Goal: Obtain resource: Download file/media

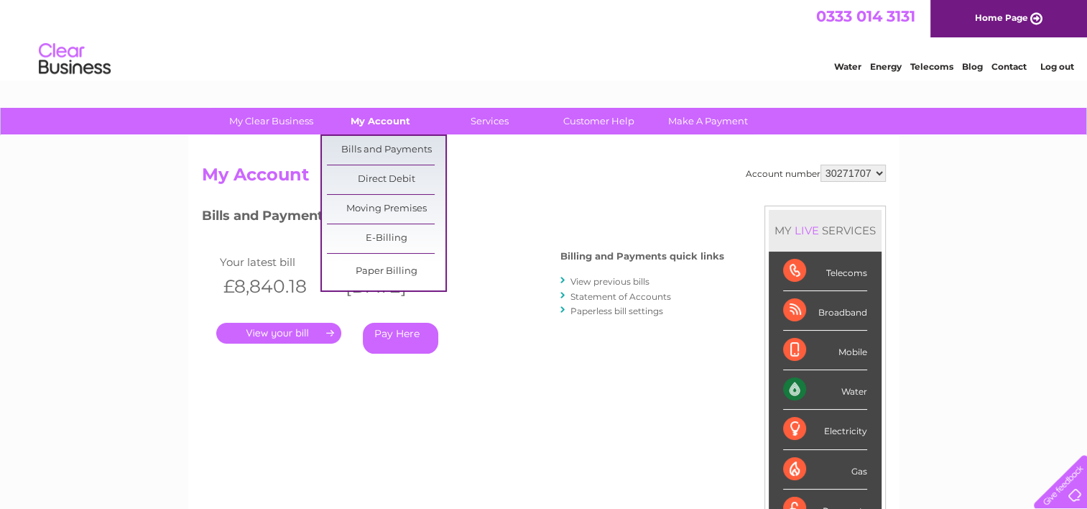
click at [381, 117] on link "My Account" at bounding box center [380, 121] width 119 height 27
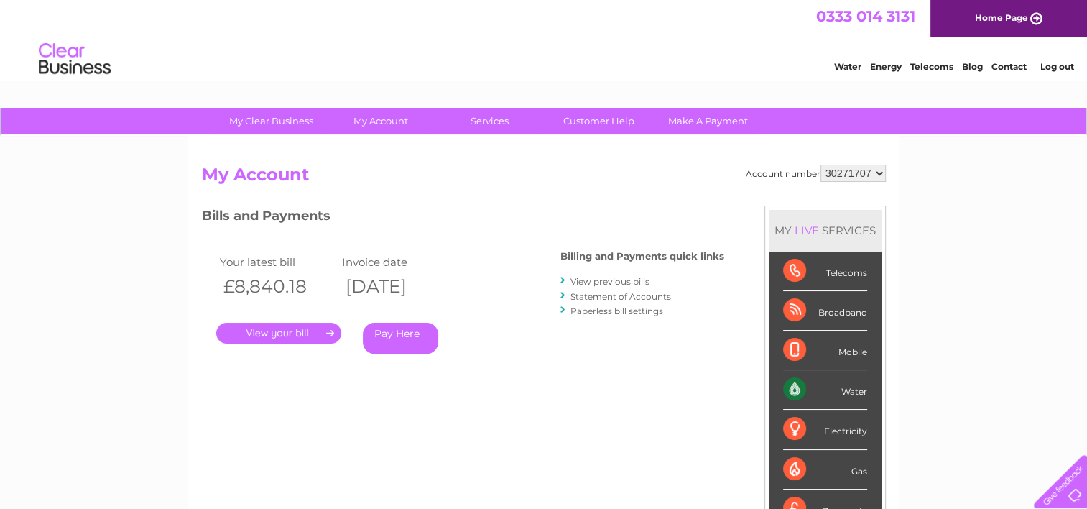
click at [877, 172] on select "30271707" at bounding box center [852, 172] width 65 height 17
click at [877, 171] on select "30271707" at bounding box center [852, 172] width 65 height 17
click at [1041, 62] on link "Log out" at bounding box center [1056, 66] width 34 height 11
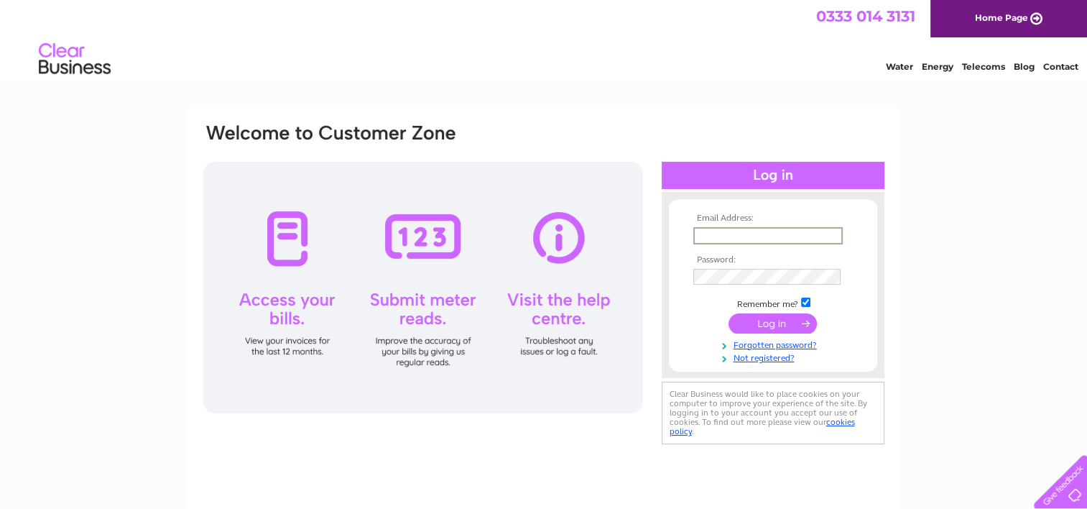
click at [707, 233] on input "text" at bounding box center [767, 235] width 149 height 17
paste input "[EMAIL_ADDRESS][DOMAIN_NAME]"
type input "[EMAIL_ADDRESS][DOMAIN_NAME]"
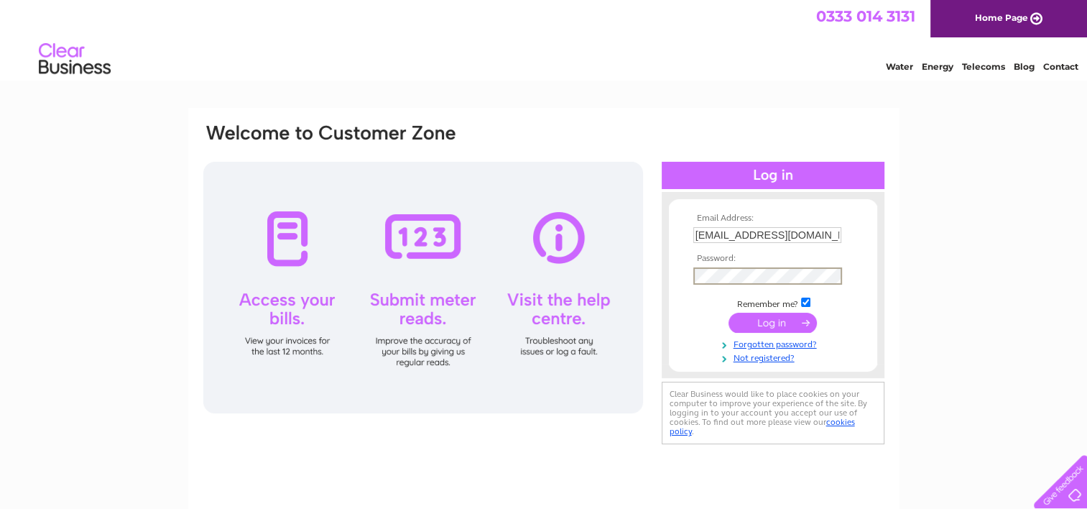
click at [765, 321] on input "submit" at bounding box center [772, 322] width 88 height 20
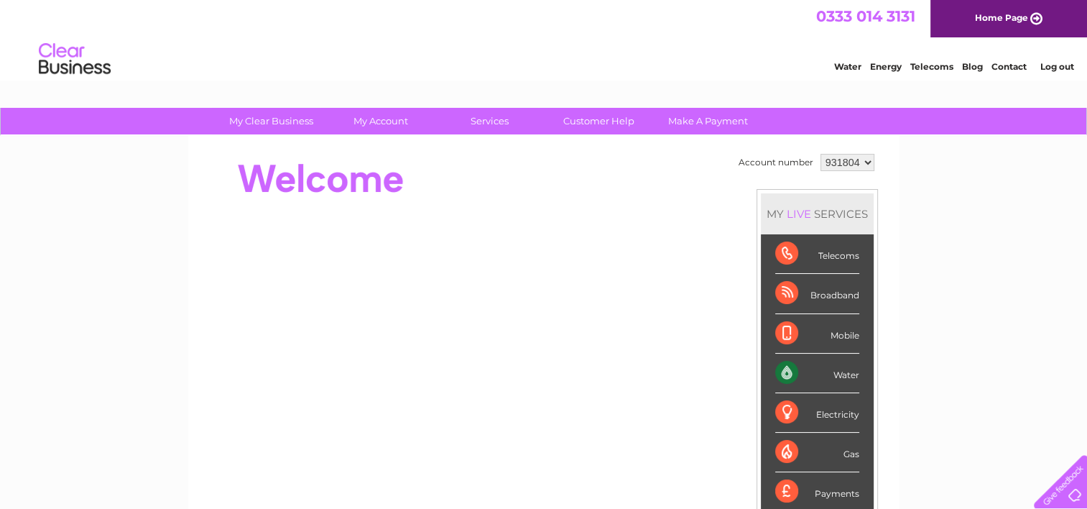
click at [866, 158] on select "931804" at bounding box center [847, 162] width 54 height 17
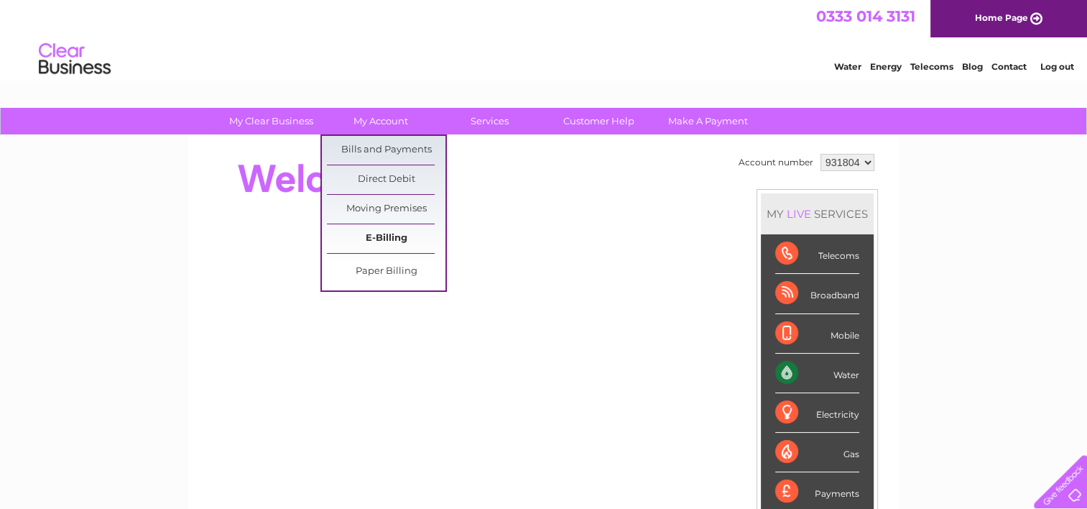
click at [388, 233] on link "E-Billing" at bounding box center [386, 238] width 119 height 29
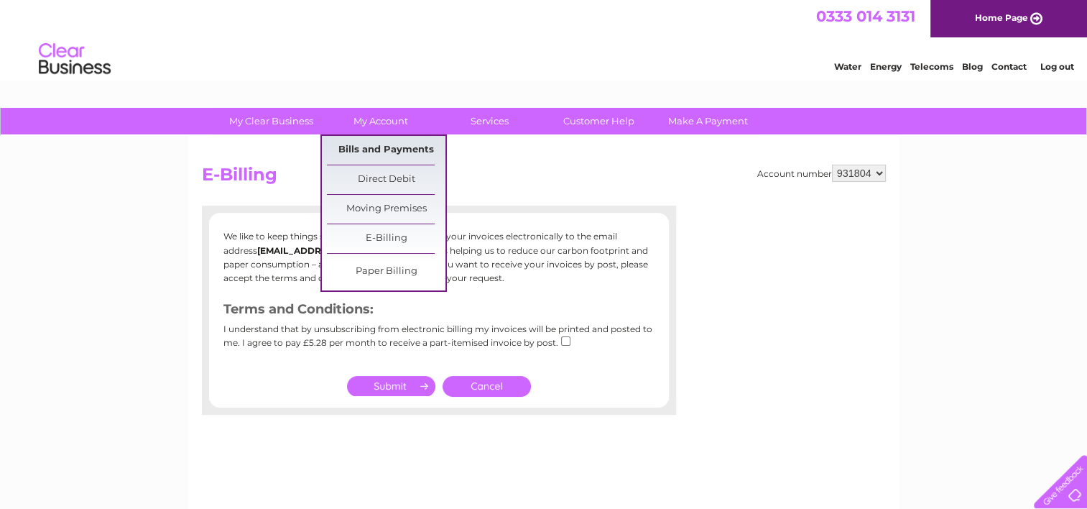
click at [358, 142] on link "Bills and Payments" at bounding box center [386, 150] width 119 height 29
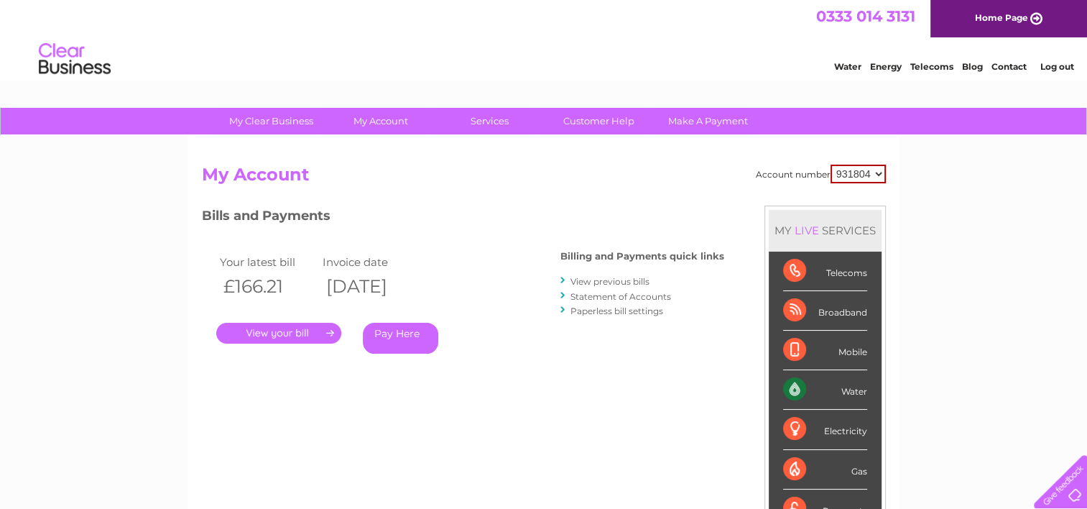
click at [594, 280] on link "View previous bills" at bounding box center [609, 281] width 79 height 11
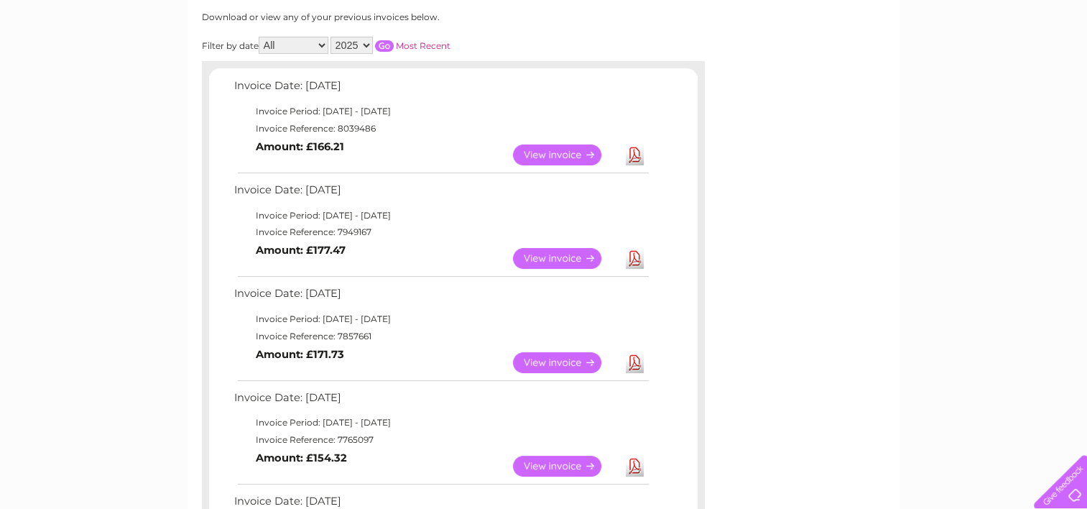
scroll to position [215, 0]
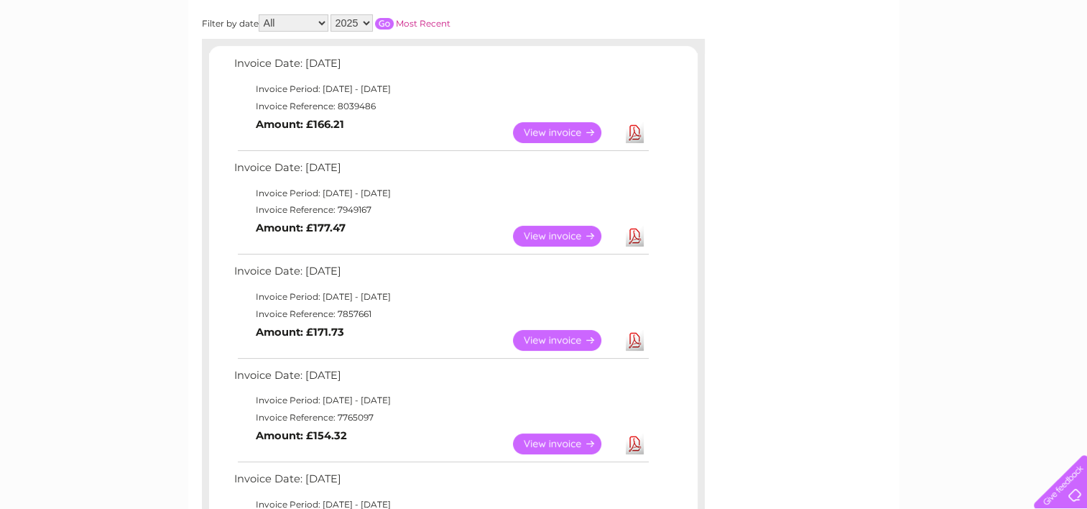
click at [551, 235] on link "View" at bounding box center [566, 236] width 106 height 21
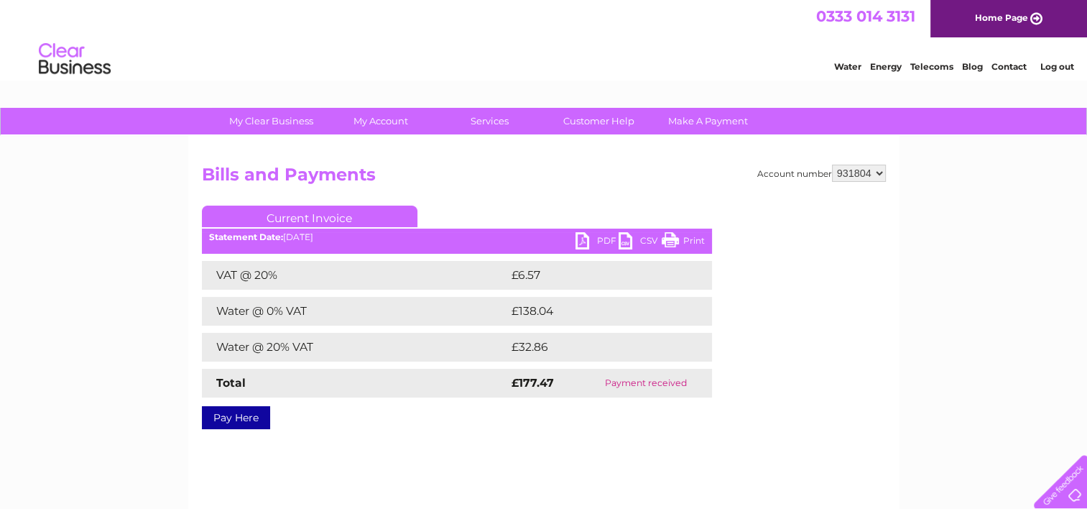
click at [602, 237] on link "PDF" at bounding box center [596, 242] width 43 height 21
click at [1056, 63] on link "Log out" at bounding box center [1056, 66] width 34 height 11
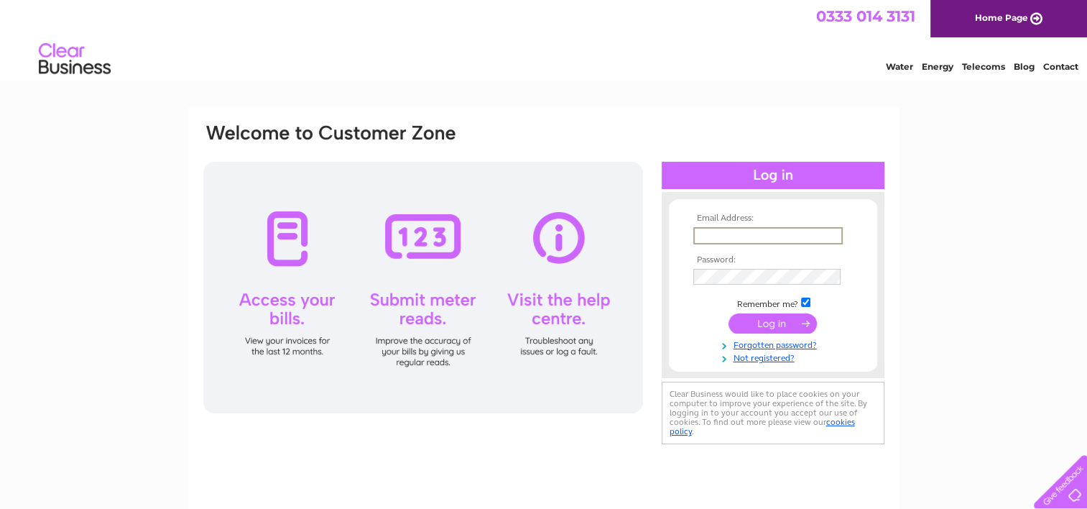
click at [721, 235] on input "text" at bounding box center [767, 235] width 149 height 17
paste input "scott@orchardtimberproducts.co.uk"
type input "scott@orchardtimberproducts.co.uk"
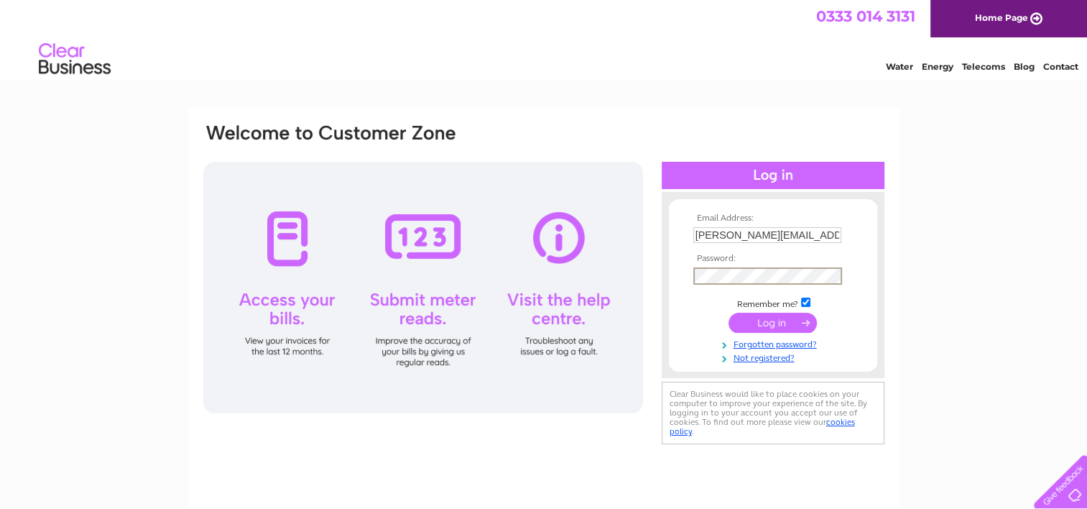
click at [728, 312] on input "submit" at bounding box center [772, 322] width 88 height 20
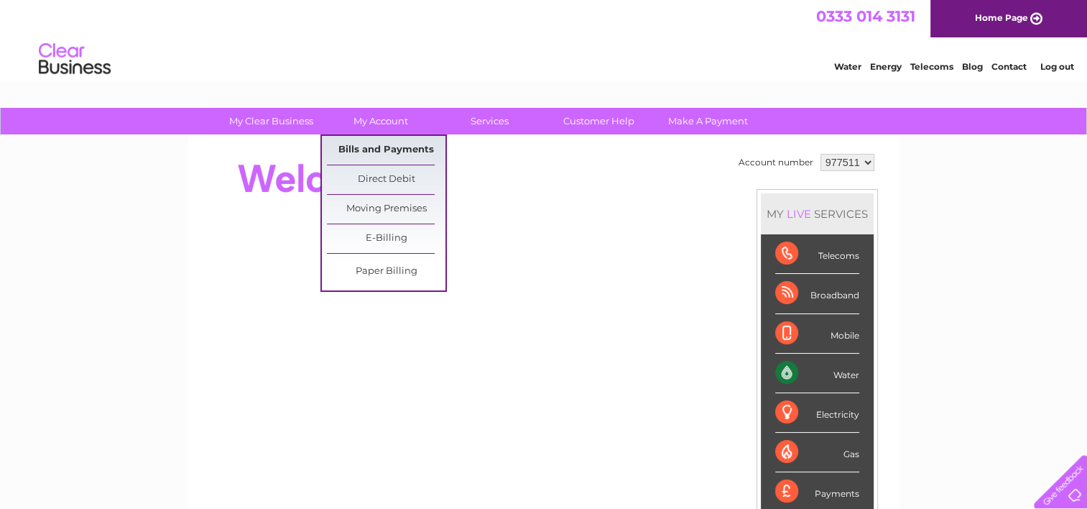
click at [379, 147] on link "Bills and Payments" at bounding box center [386, 150] width 119 height 29
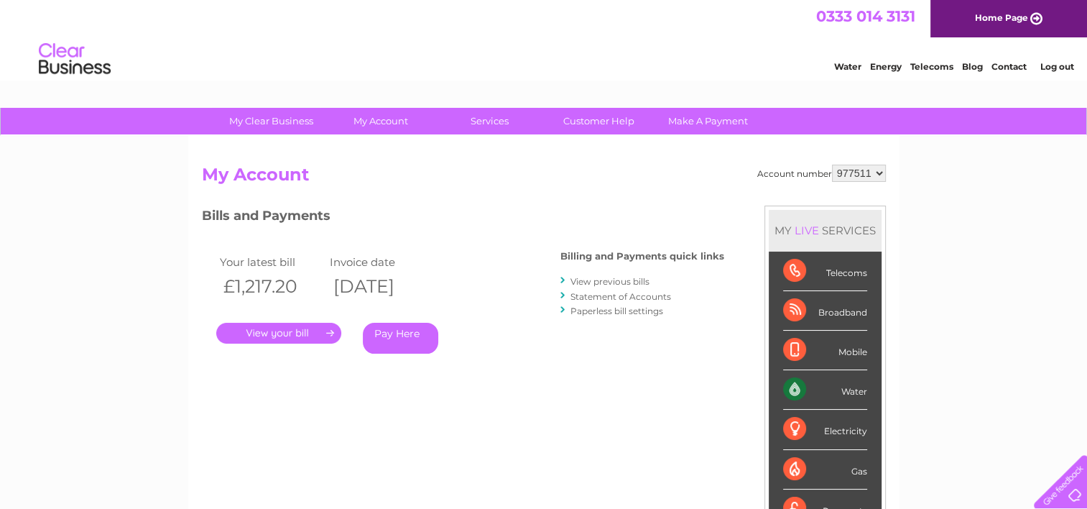
click at [584, 282] on link "View previous bills" at bounding box center [609, 281] width 79 height 11
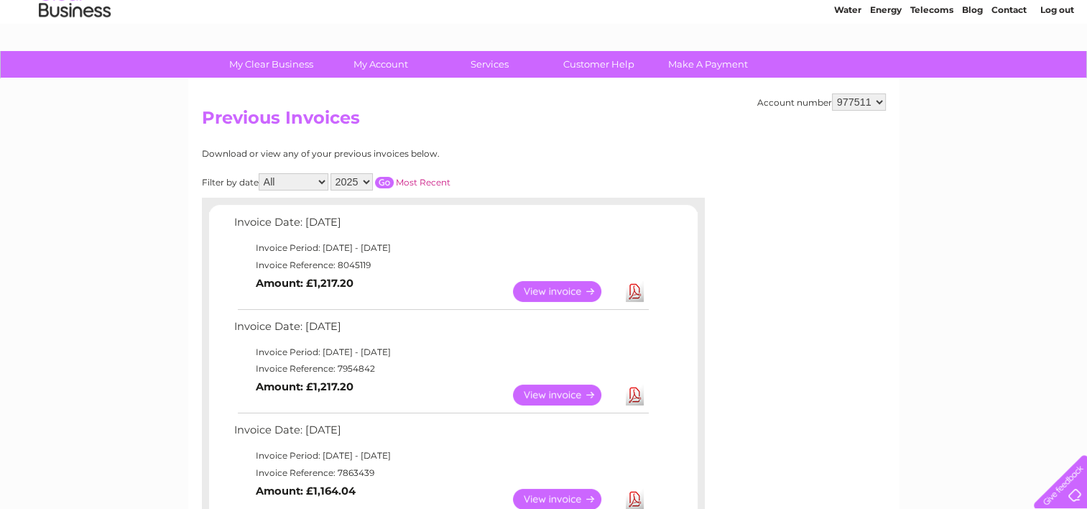
scroll to position [72, 0]
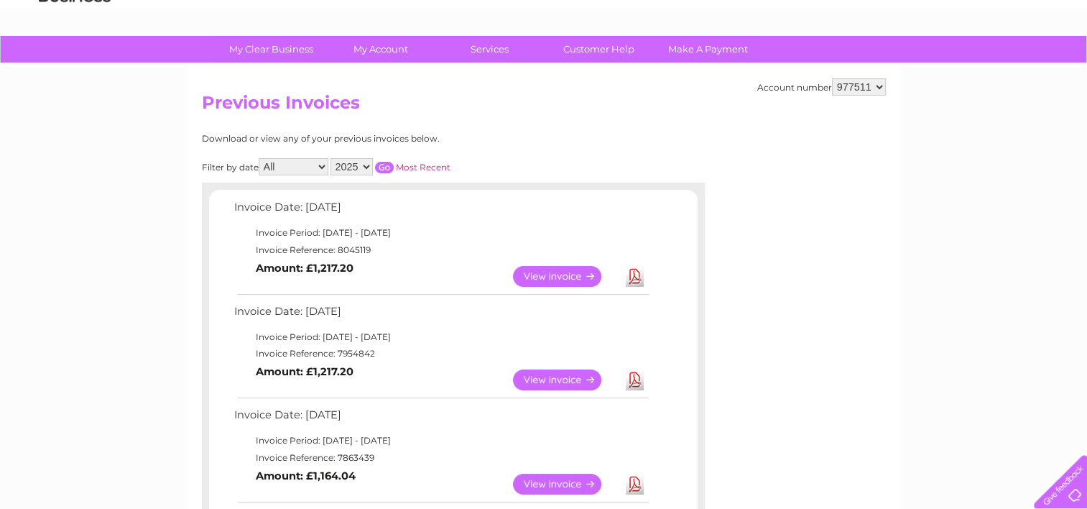
click at [555, 376] on link "View" at bounding box center [566, 379] width 106 height 21
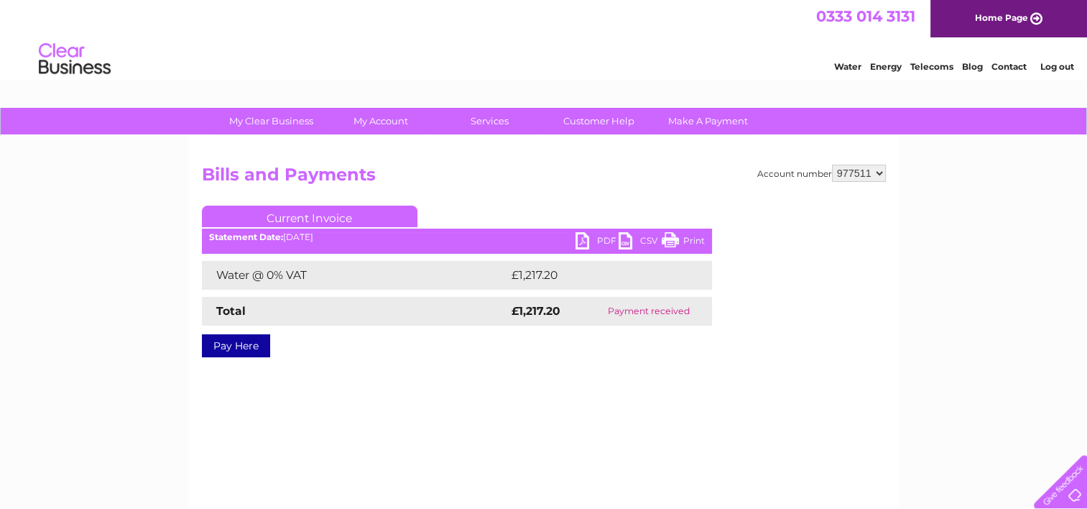
drag, startPoint x: 602, startPoint y: 238, endPoint x: 606, endPoint y: 245, distance: 8.4
click at [600, 238] on link "PDF" at bounding box center [596, 242] width 43 height 21
